Goal: Information Seeking & Learning: Learn about a topic

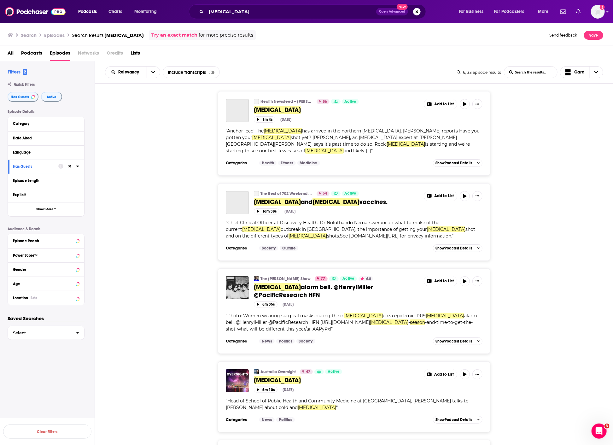
scroll to position [175, 0]
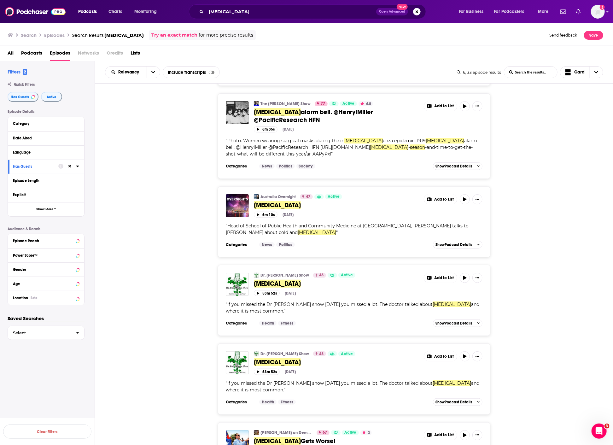
drag, startPoint x: 161, startPoint y: 231, endPoint x: 168, endPoint y: 240, distance: 11.6
click at [161, 231] on div "Australia Overnight 47 Active [MEDICAL_DATA] Add to List 6m 10s [DATE] " Head o…" at bounding box center [354, 221] width 519 height 71
drag, startPoint x: 176, startPoint y: 153, endPoint x: 174, endPoint y: 151, distance: 3.4
click at [174, 151] on div "The [PERSON_NAME] Show 77 Active 4.8 [MEDICAL_DATA] alarm bell. @HenryIMiller @…" at bounding box center [354, 136] width 519 height 86
click at [214, 14] on input "[MEDICAL_DATA]" at bounding box center [291, 12] width 170 height 10
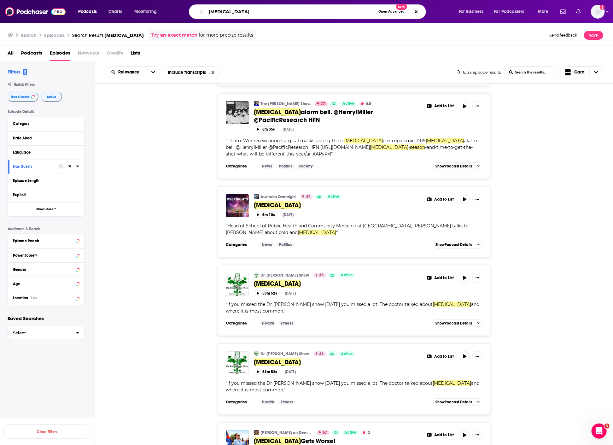
click at [214, 14] on input "[MEDICAL_DATA]" at bounding box center [290, 12] width 169 height 10
paste input "The Doctor’s Farmacy"
type input "The Doctor’s Farmacy"
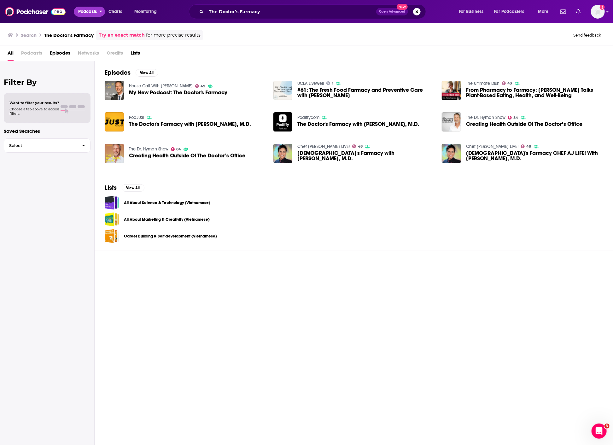
click at [91, 11] on span "Podcasts" at bounding box center [87, 11] width 19 height 9
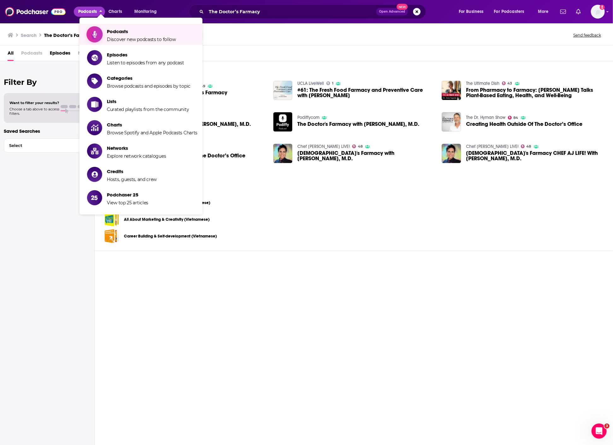
click at [108, 39] on span "Discover new podcasts to follow" at bounding box center [141, 40] width 69 height 6
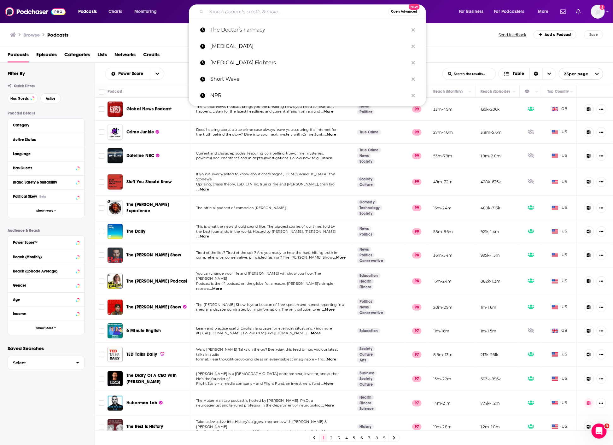
click at [254, 14] on input "Search podcasts, credits, & more..." at bounding box center [297, 12] width 182 height 10
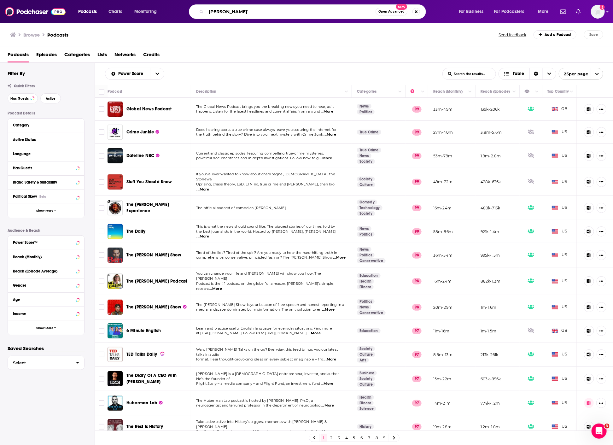
type input "[PERSON_NAME]"
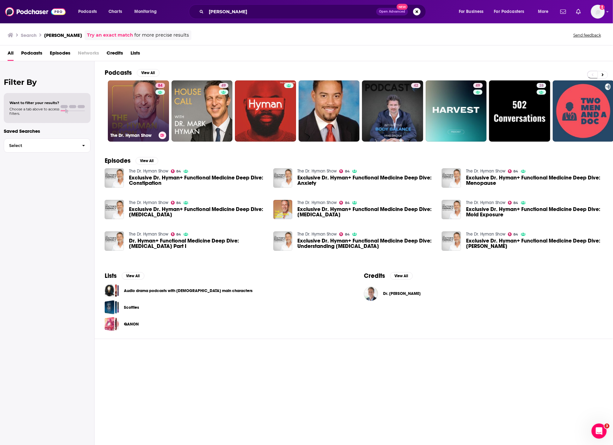
click at [129, 104] on link "84 The [PERSON_NAME] Show" at bounding box center [138, 110] width 61 height 61
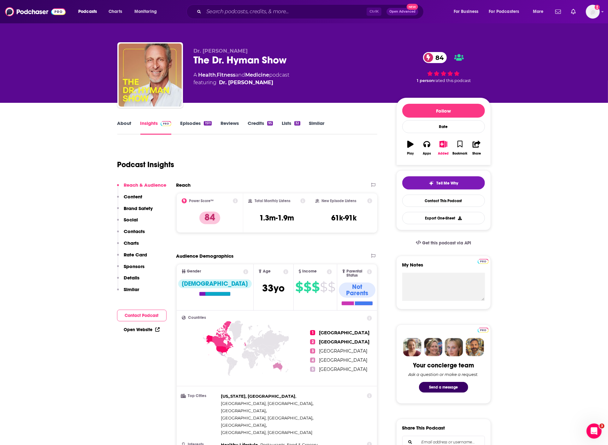
click at [199, 121] on link "Episodes 1511" at bounding box center [195, 127] width 31 height 15
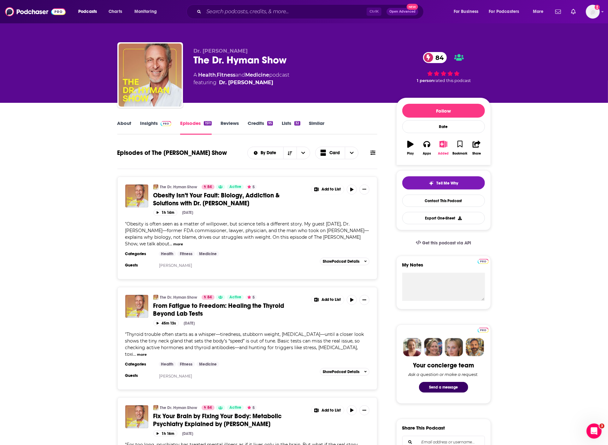
click at [445, 147] on button "Added" at bounding box center [443, 148] width 16 height 23
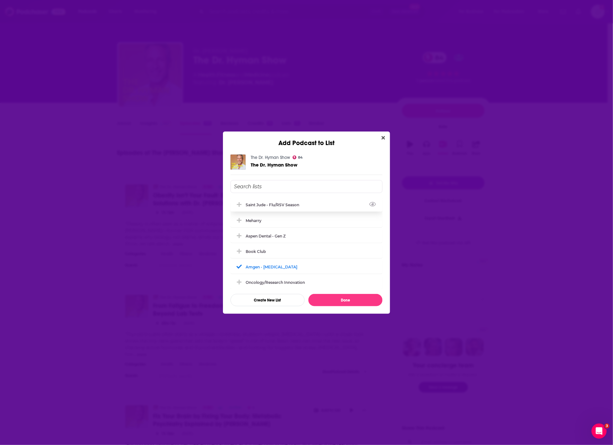
click at [275, 204] on div "Saint Jude - flu/RSV season" at bounding box center [274, 205] width 57 height 5
click at [351, 303] on button "Done" at bounding box center [346, 300] width 74 height 12
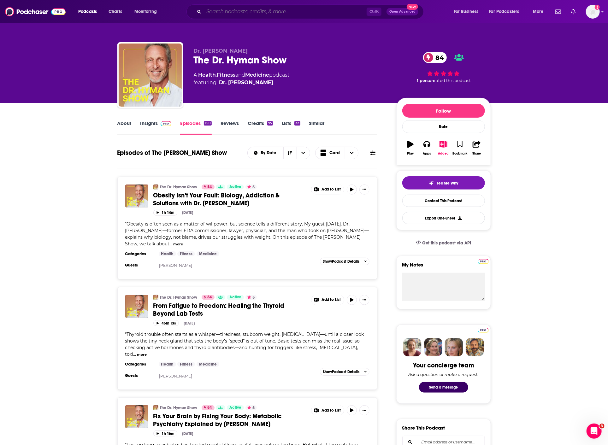
click at [237, 13] on input "Search podcasts, credits, & more..." at bounding box center [285, 12] width 163 height 10
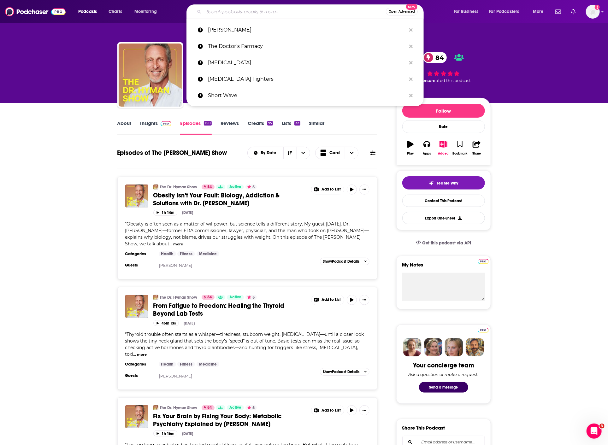
paste input "The People’s Pharmacy"
type input "The People’s Pharmacy"
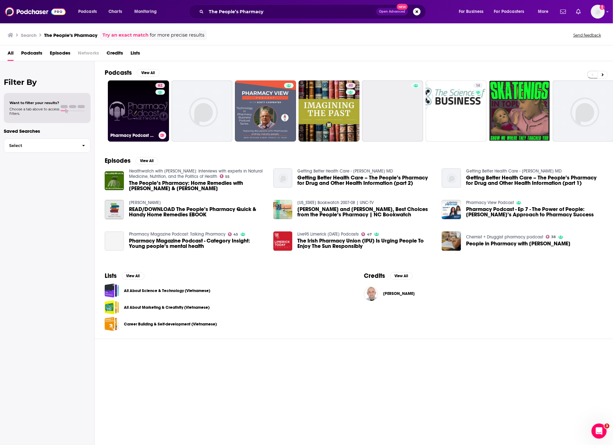
click at [147, 111] on link "62 Pharmacy Podcast Network" at bounding box center [138, 110] width 61 height 61
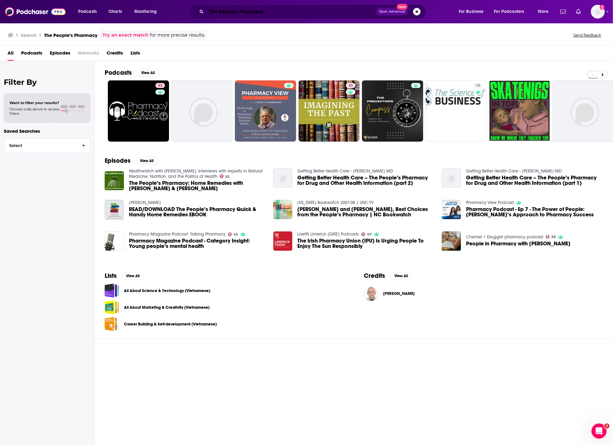
click at [267, 8] on input "The People’s Pharmacy" at bounding box center [291, 12] width 170 height 10
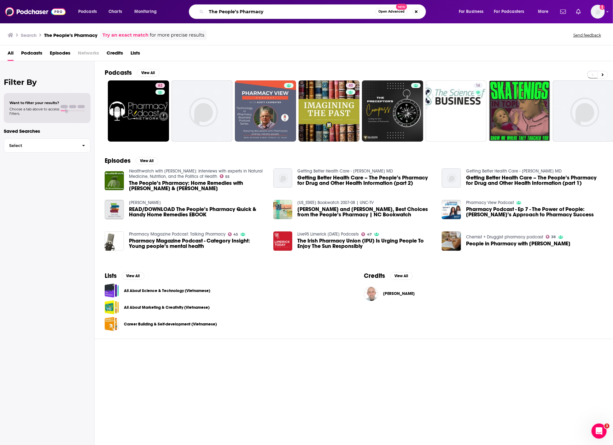
click at [267, 8] on input "The People’s Pharmacy" at bounding box center [290, 12] width 169 height 10
type input "ZOE science"
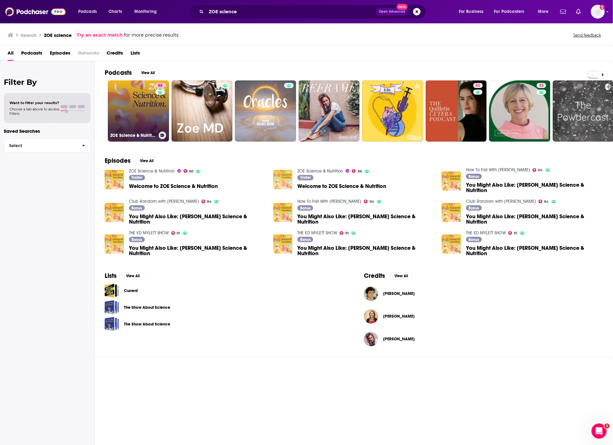
click at [126, 94] on link "88 ZOE Science & Nutrition" at bounding box center [138, 110] width 61 height 61
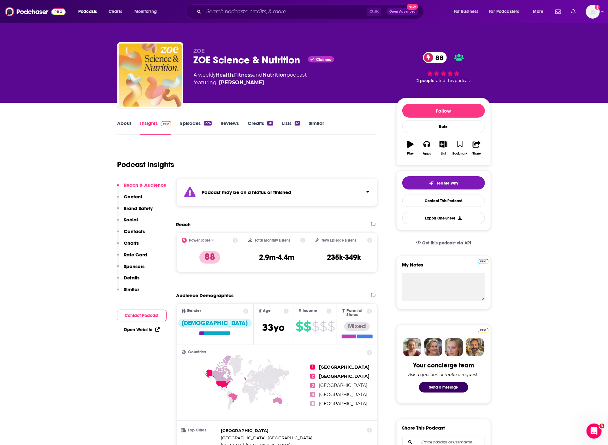
click at [129, 126] on link "About" at bounding box center [124, 127] width 14 height 15
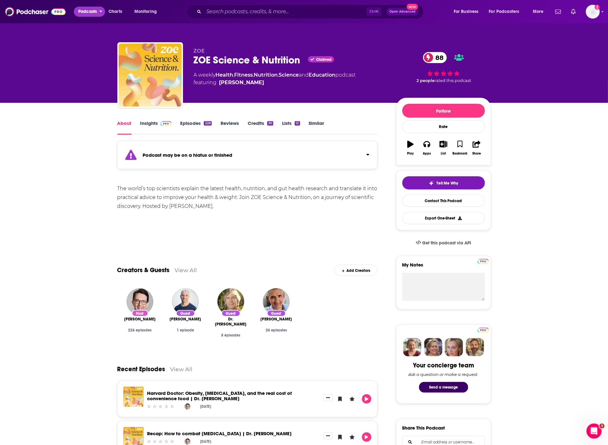
click at [93, 14] on span "Podcasts" at bounding box center [87, 11] width 19 height 9
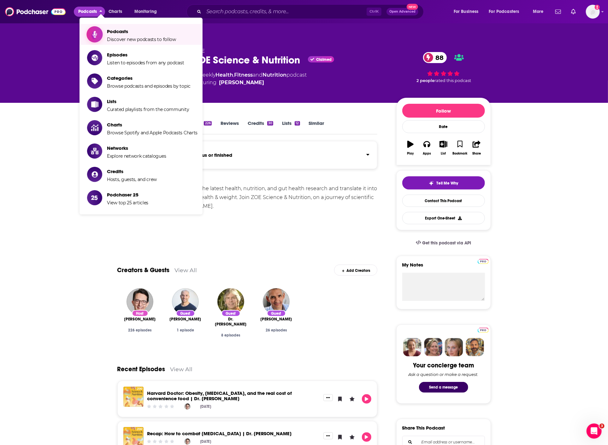
click at [122, 37] on span "Discover new podcasts to follow" at bounding box center [141, 40] width 69 height 6
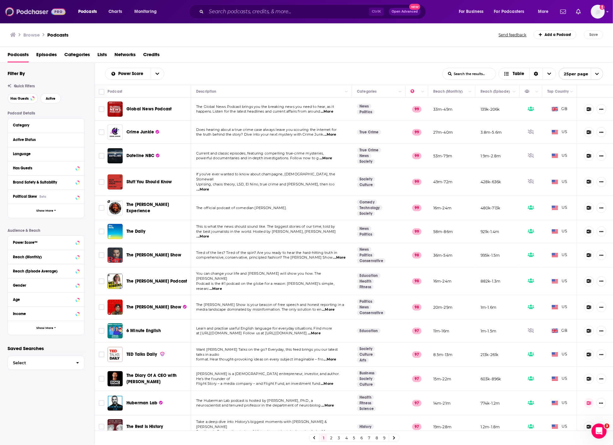
click at [39, 10] on img at bounding box center [35, 12] width 61 height 12
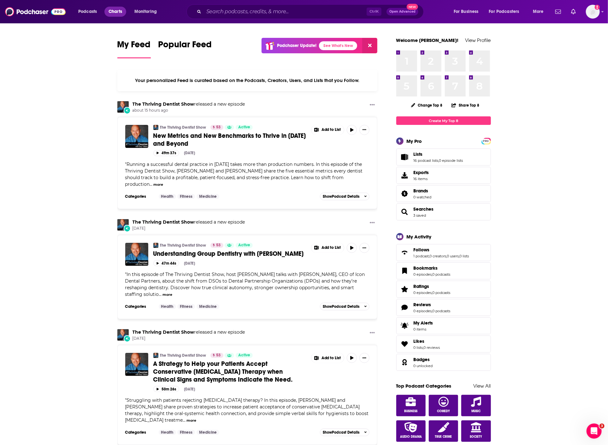
click at [113, 13] on span "Charts" at bounding box center [116, 11] width 14 height 9
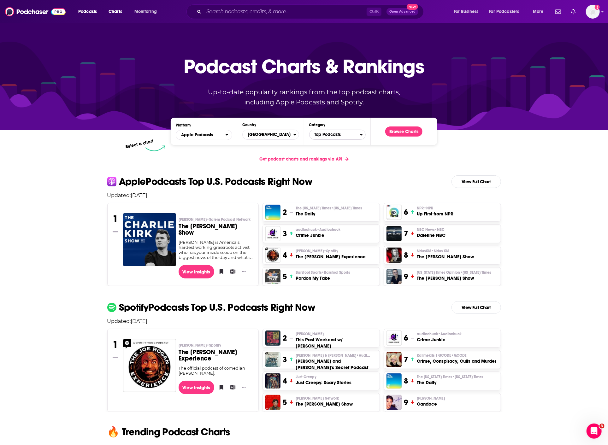
click at [346, 133] on span "Top Podcasts" at bounding box center [335, 134] width 50 height 11
click at [340, 144] on input "Categories" at bounding box center [337, 144] width 51 height 9
click at [309, 130] on button "Select a Category public h" at bounding box center [337, 142] width 56 height 25
click at [343, 146] on input "public health" at bounding box center [337, 144] width 51 height 9
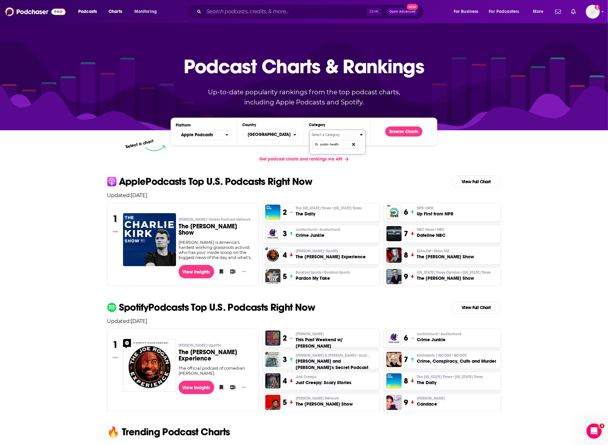
click at [339, 143] on input "public health" at bounding box center [337, 144] width 51 height 9
type input "hea"
click at [338, 153] on button "Health & Fitness" at bounding box center [337, 156] width 51 height 8
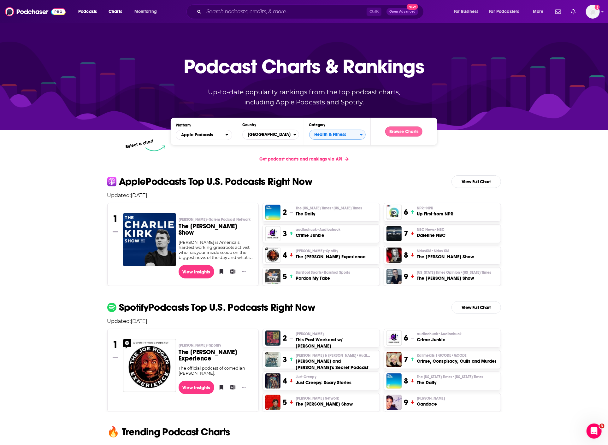
click at [414, 134] on button "Browse Charts" at bounding box center [403, 132] width 37 height 10
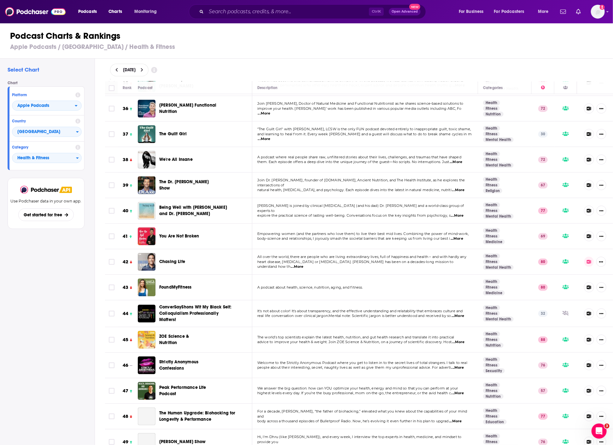
scroll to position [982, 0]
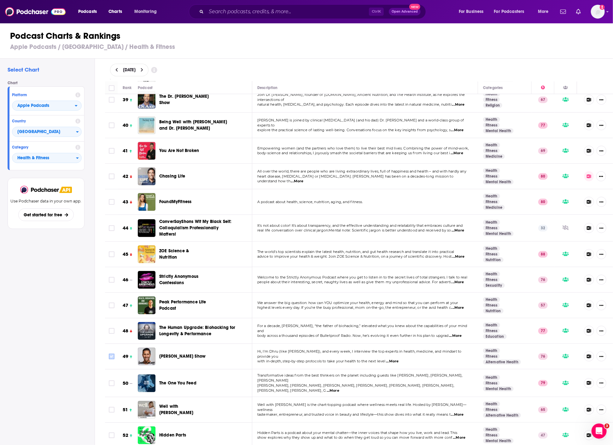
click at [112, 354] on input "Toggle select row" at bounding box center [112, 357] width 6 height 6
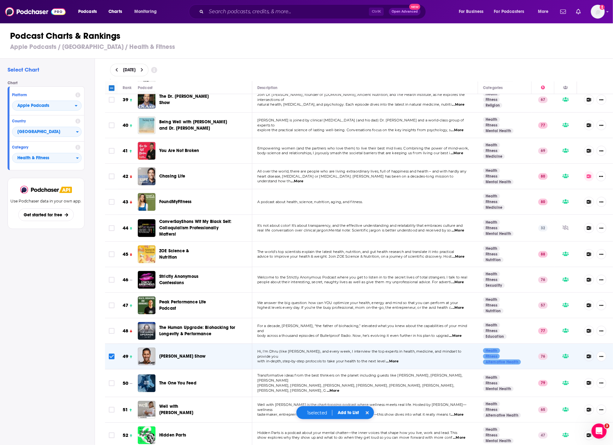
click at [346, 407] on div "1 selected Add to List" at bounding box center [335, 413] width 78 height 14
click at [347, 413] on button "Add to List" at bounding box center [348, 412] width 31 height 5
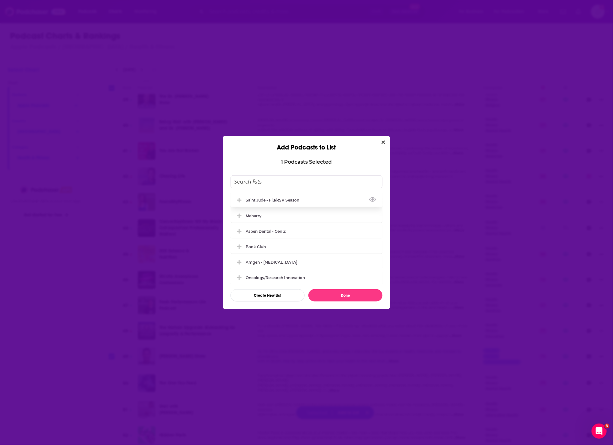
click at [287, 204] on div "Saint Jude - flu/RSV season" at bounding box center [307, 200] width 152 height 14
click at [336, 298] on button "Done" at bounding box center [346, 295] width 74 height 12
checkbox input "false"
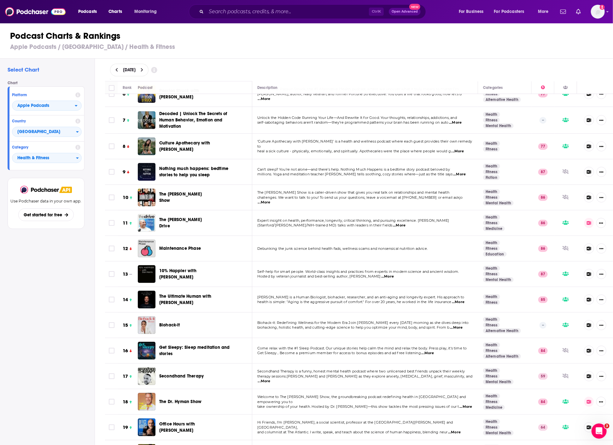
scroll to position [105, 0]
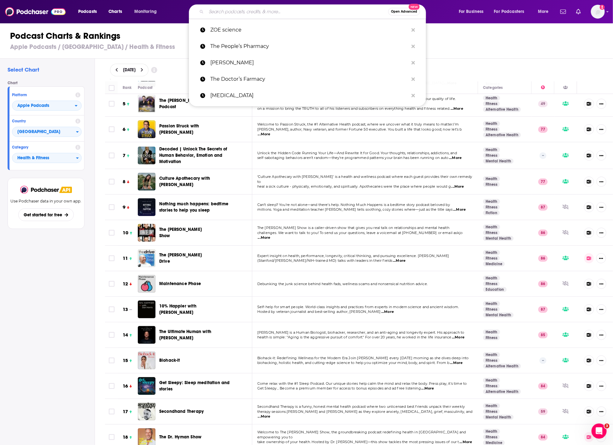
click at [264, 11] on input "Search podcasts, credits, & more..." at bounding box center [297, 12] width 182 height 10
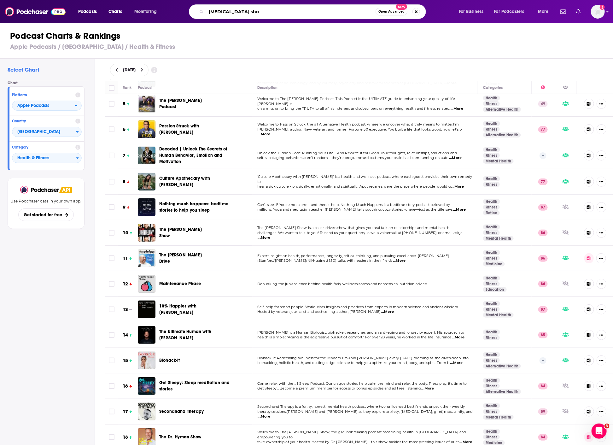
type input "[MEDICAL_DATA]"
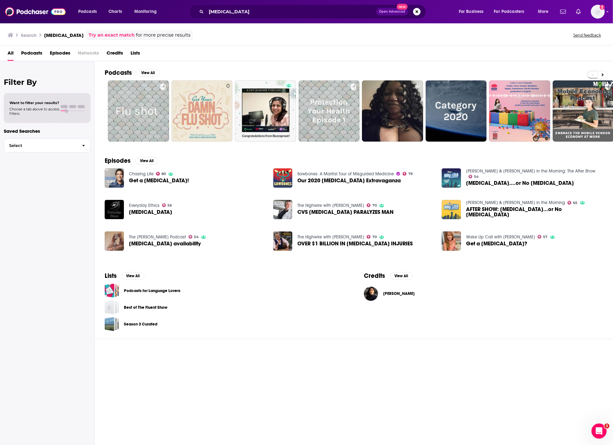
click at [54, 56] on span "Episodes" at bounding box center [60, 54] width 21 height 13
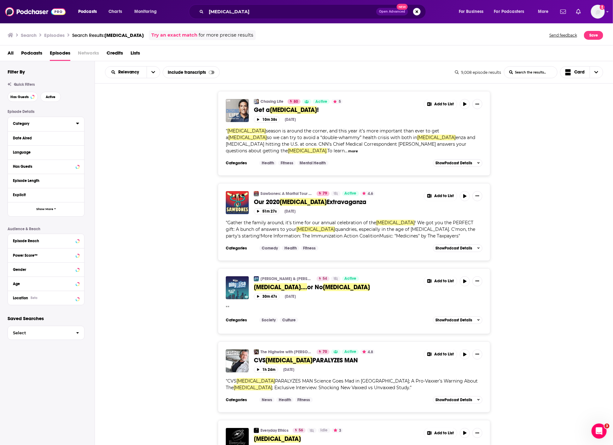
drag, startPoint x: 74, startPoint y: 124, endPoint x: 65, endPoint y: 114, distance: 13.0
click at [73, 124] on button "Category" at bounding box center [44, 124] width 63 height 8
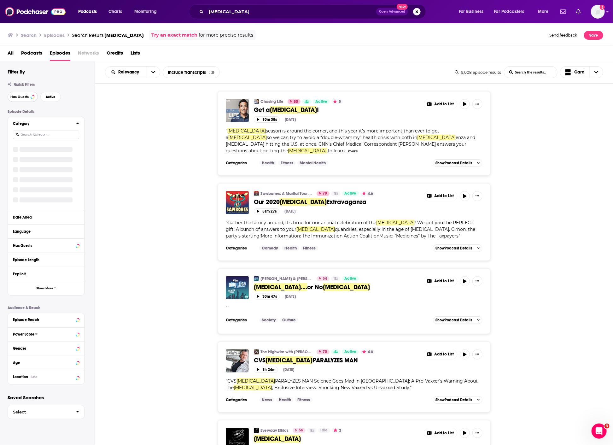
click at [12, 94] on button "Has Guests" at bounding box center [23, 97] width 30 height 10
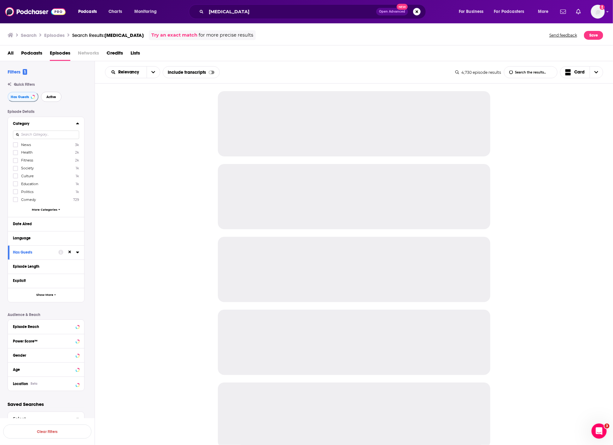
click at [50, 99] on button "Active" at bounding box center [51, 97] width 21 height 10
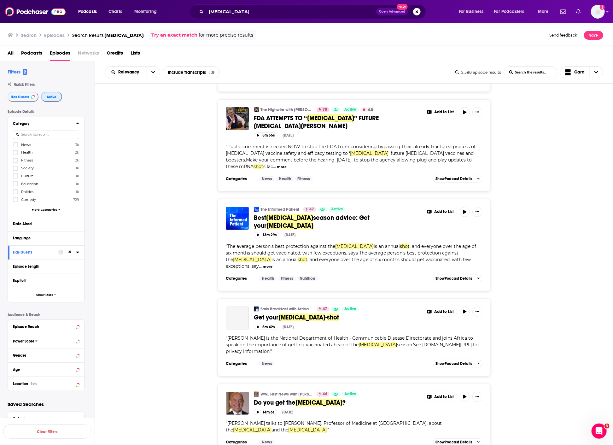
scroll to position [1713, 0]
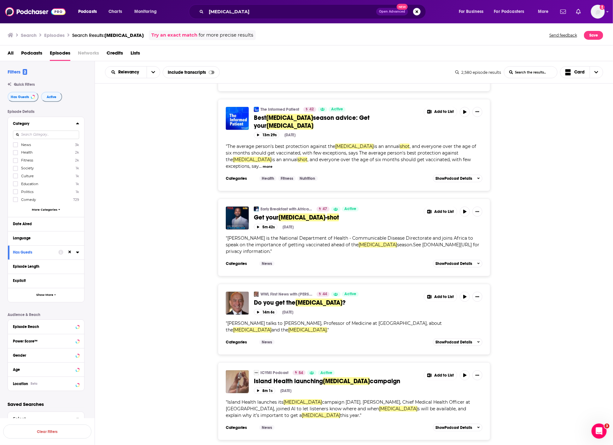
click at [175, 284] on div "WWL First News with [PERSON_NAME] 44 Active Do you get the [MEDICAL_DATA] ? Add…" at bounding box center [354, 319] width 519 height 71
drag, startPoint x: 145, startPoint y: 145, endPoint x: 150, endPoint y: 145, distance: 4.1
click at [145, 199] on div "Early Breakfast with Africa [PERSON_NAME] 47 Active Get your [MEDICAL_DATA] Add…" at bounding box center [354, 238] width 519 height 78
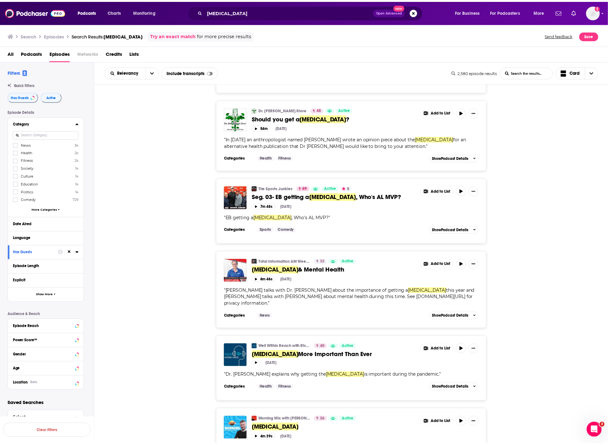
scroll to position [2239, 0]
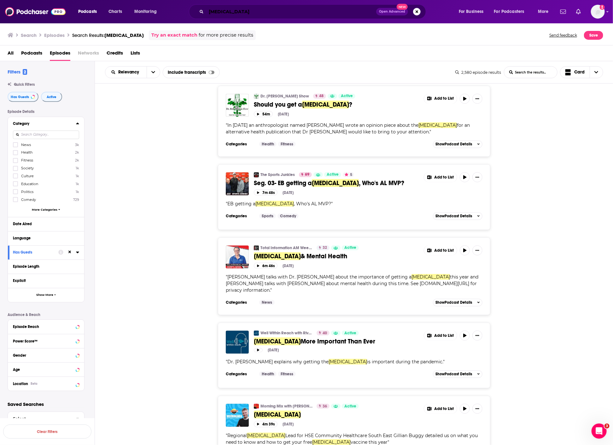
click at [237, 15] on input "[MEDICAL_DATA]" at bounding box center [291, 12] width 170 height 10
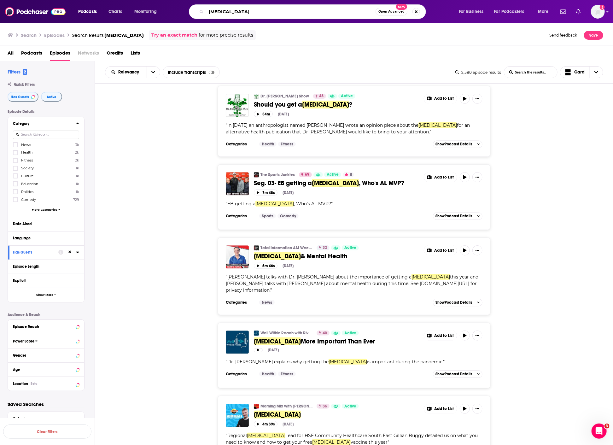
click at [237, 15] on input "[MEDICAL_DATA]" at bounding box center [290, 12] width 169 height 10
click at [235, 13] on input "[MEDICAL_DATA]" at bounding box center [290, 12] width 169 height 10
paste input "Honestly with [PERSON_NAME]"
click at [235, 13] on input "[MEDICAL_DATA] shotHonestly with [PERSON_NAME]" at bounding box center [290, 12] width 169 height 10
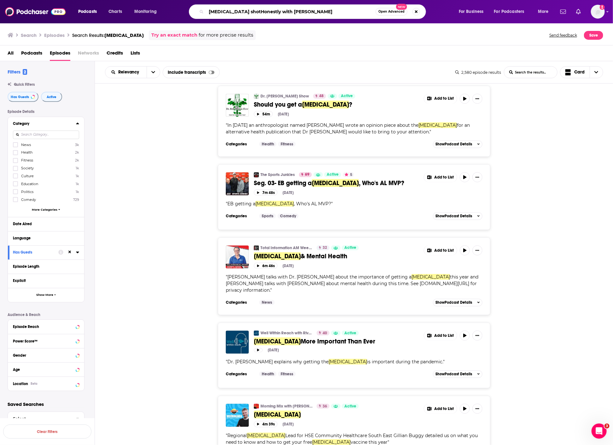
paste input "Search podcasts, credits, & more..."
type input "Honestly with [PERSON_NAME]"
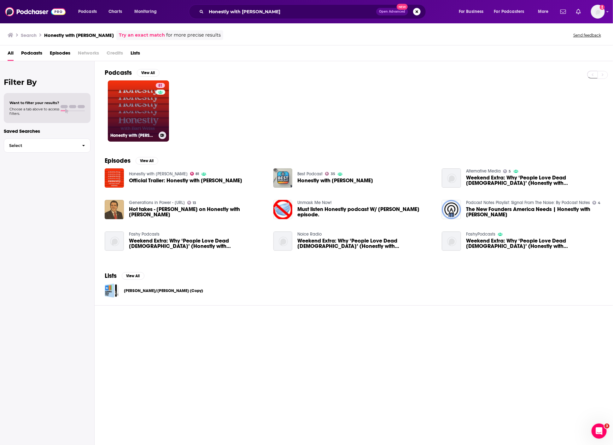
click at [142, 106] on link "81 Honestly with [PERSON_NAME]" at bounding box center [138, 110] width 61 height 61
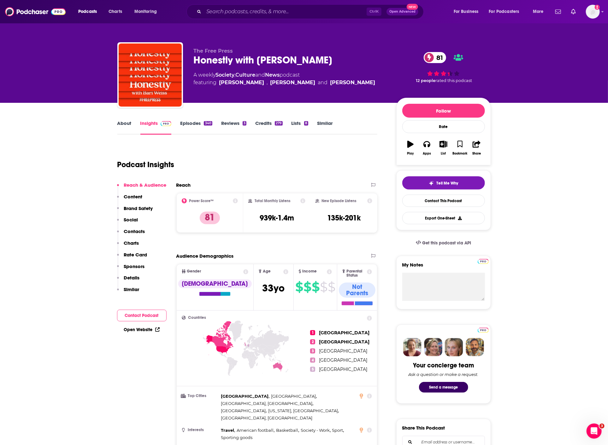
click at [124, 122] on link "About" at bounding box center [124, 127] width 14 height 15
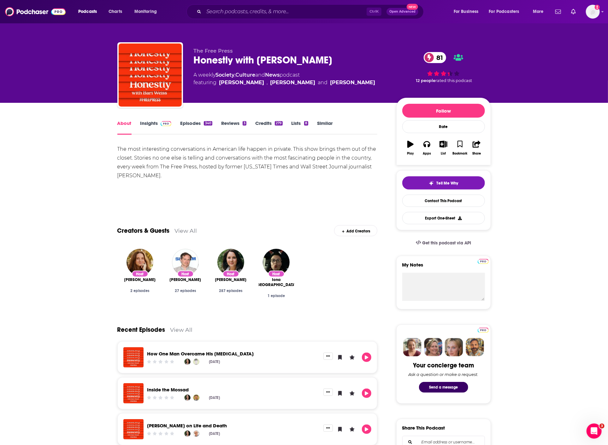
click at [191, 123] on link "Episodes 340" at bounding box center [196, 127] width 32 height 15
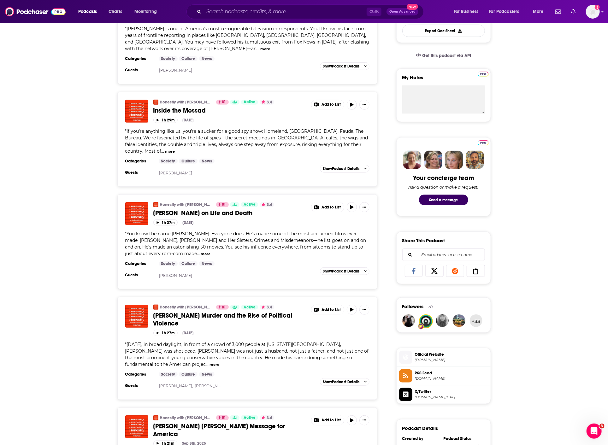
scroll to position [245, 0]
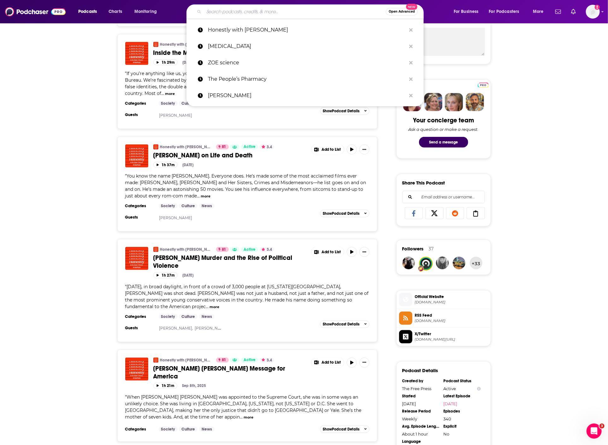
click at [257, 11] on input "Search podcasts, credits, & more..." at bounding box center [295, 12] width 182 height 10
paste input "Medscape InDiscussion: [MEDICAL_DATA]"
type input "Medscape InDiscussion: [MEDICAL_DATA]"
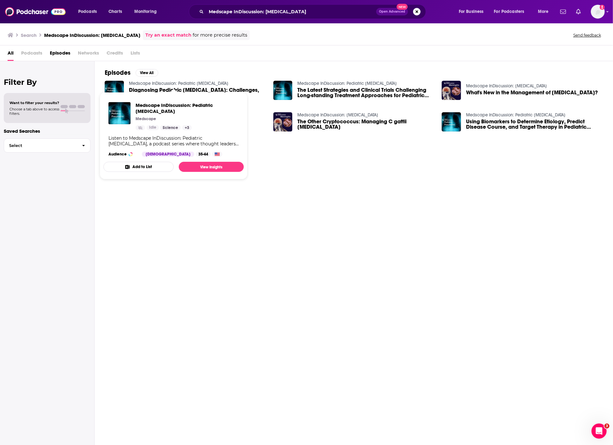
click at [200, 81] on link "Medscape InDiscussion: Pediatric [MEDICAL_DATA]" at bounding box center [178, 83] width 99 height 5
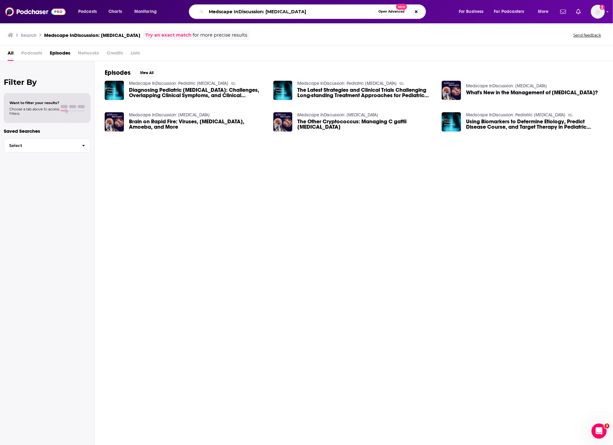
click at [229, 9] on input "Medscape InDiscussion: [MEDICAL_DATA]" at bounding box center [290, 12] width 169 height 10
paste input "The Health Newsroom"
type input "The Health Newsroom"
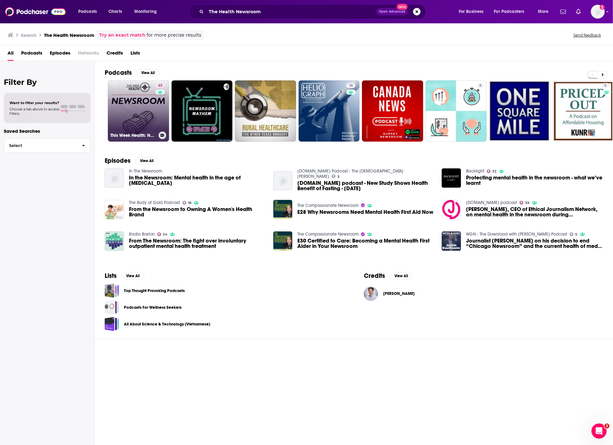
click at [158, 116] on div "43" at bounding box center [161, 107] width 11 height 49
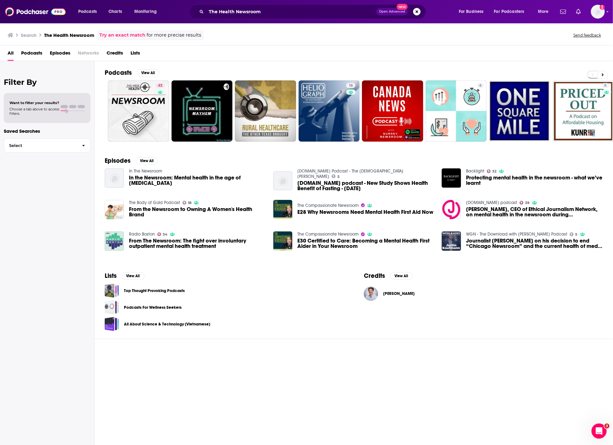
click at [204, 376] on div "Podcasts View All 43 16 6 5 + 9 Episodes View All In The Newsroom In the Newsro…" at bounding box center [354, 253] width 519 height 385
click at [126, 365] on div "Podcasts View All 43 16 6 5 + 9 Episodes View All In The Newsroom In the Newsro…" at bounding box center [354, 253] width 519 height 385
click at [240, 375] on div "Podcasts View All 43 16 6 5 + 9 Episodes View All In The Newsroom In the Newsro…" at bounding box center [354, 253] width 519 height 385
click at [606, 12] on div "Podcasts Charts Monitoring The Health Newsroom Open Advanced New For Business F…" at bounding box center [306, 11] width 613 height 23
click at [608, 12] on icon "Show profile menu" at bounding box center [608, 11] width 2 height 1
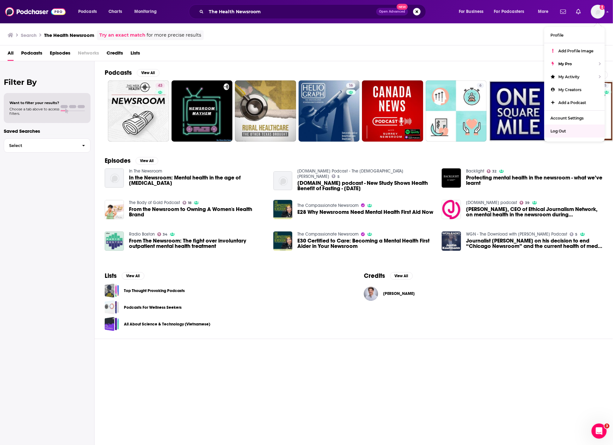
drag, startPoint x: 323, startPoint y: 316, endPoint x: 413, endPoint y: 192, distance: 152.9
click at [323, 317] on div "All About Science & Technology (Vietnamese)" at bounding box center [224, 324] width 239 height 14
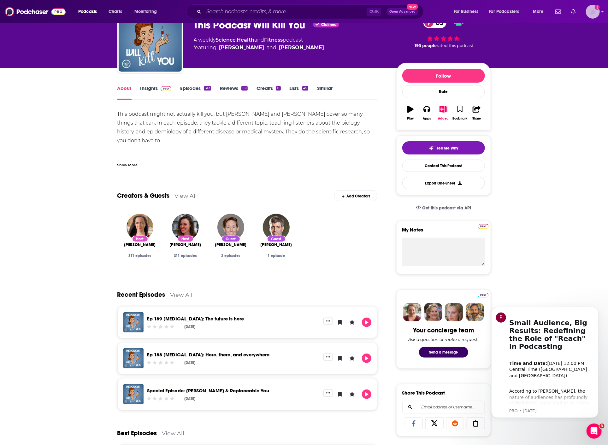
click at [593, 12] on img "Logged in as hoffmacv" at bounding box center [593, 12] width 14 height 14
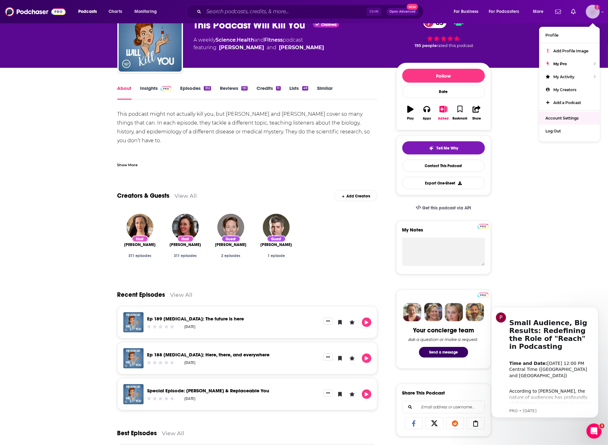
click at [573, 121] on link "Account Settings" at bounding box center [569, 118] width 61 height 13
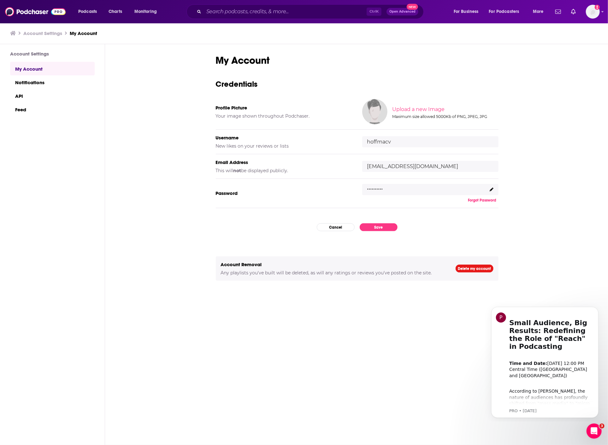
click at [493, 186] on div ".........." at bounding box center [430, 189] width 136 height 11
click at [492, 188] on icon at bounding box center [492, 190] width 4 height 4
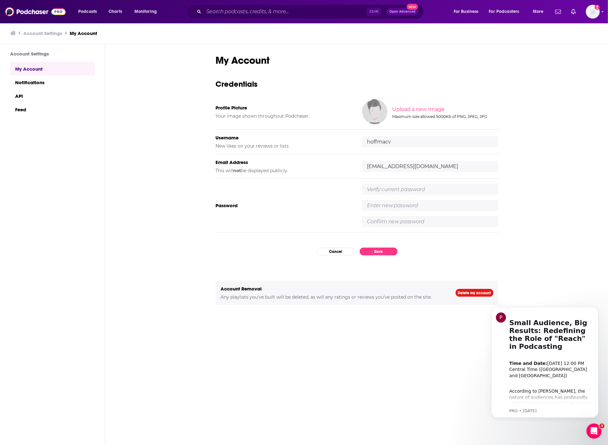
click at [486, 190] on input "text" at bounding box center [430, 189] width 136 height 11
click at [330, 250] on div "My Account Credentials Profile Picture Your image shown throughout Podchaser. U…" at bounding box center [357, 255] width 283 height 402
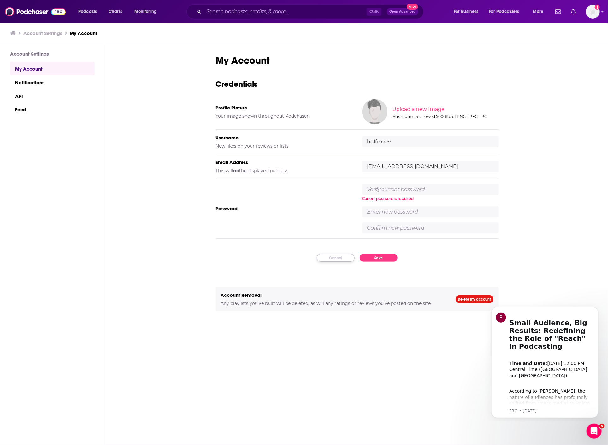
click at [340, 257] on button "Cancel" at bounding box center [336, 258] width 38 height 8
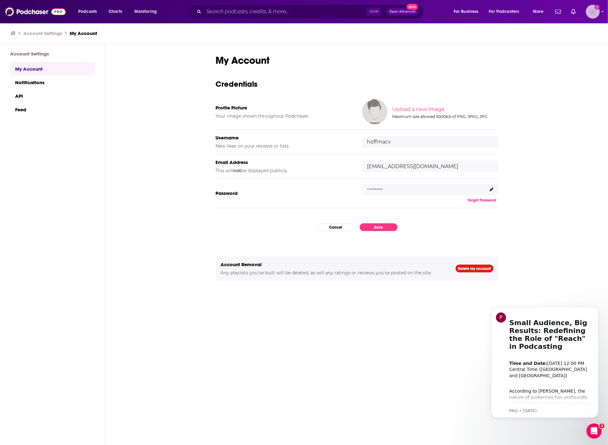
click at [597, 11] on img "Logged in as hoffmacv" at bounding box center [593, 12] width 14 height 14
click at [562, 135] on div "Log Out" at bounding box center [569, 131] width 61 height 13
